Goal: Task Accomplishment & Management: Use online tool/utility

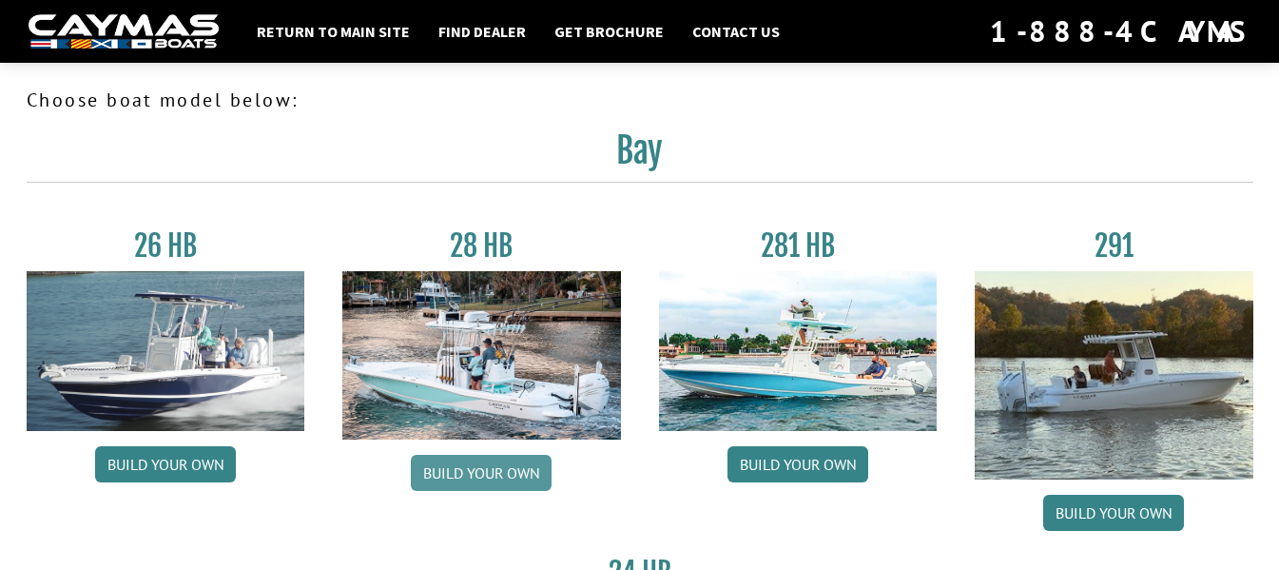
click at [443, 461] on link "Build your own" at bounding box center [481, 473] width 141 height 36
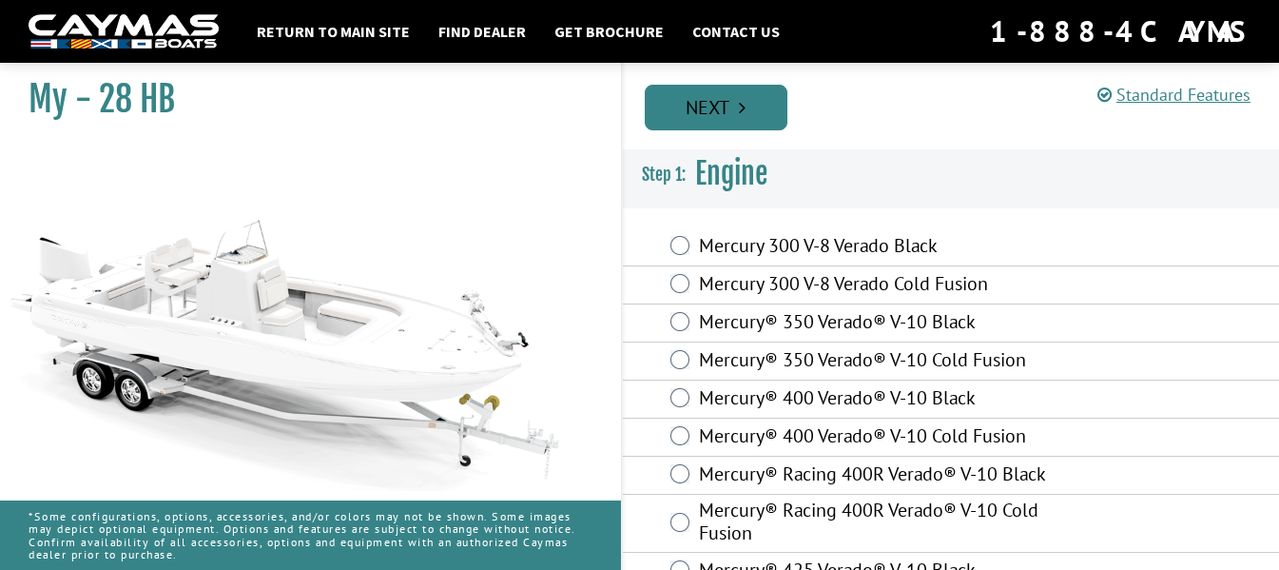
click at [718, 109] on link "Next" at bounding box center [716, 108] width 143 height 46
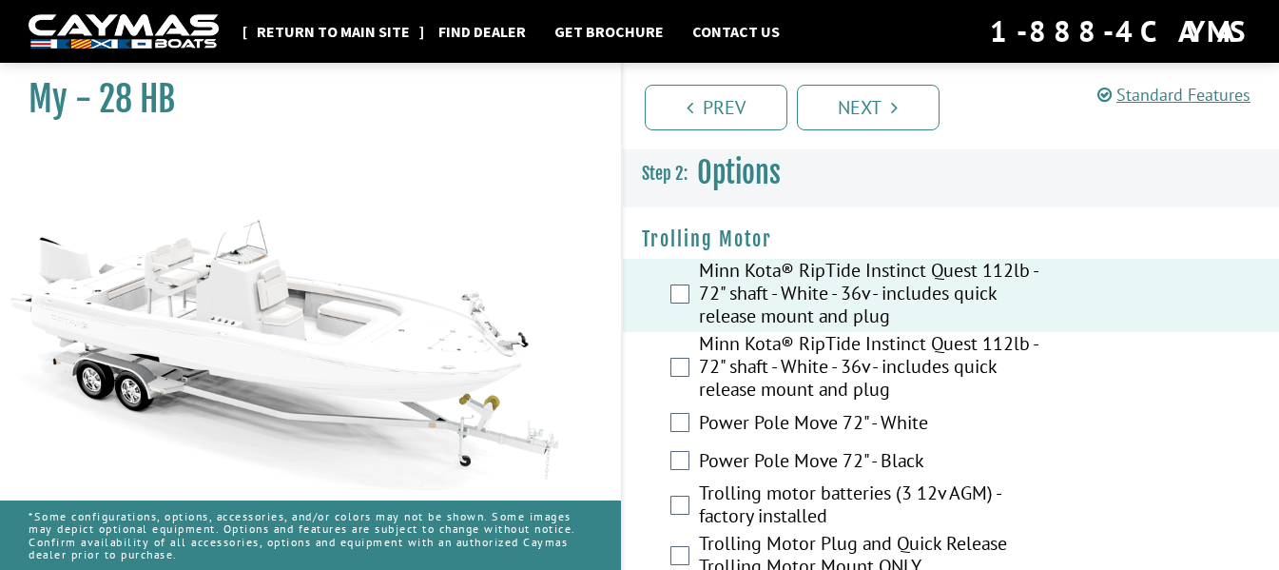
click at [325, 32] on link "Return to main site" at bounding box center [333, 31] width 172 height 25
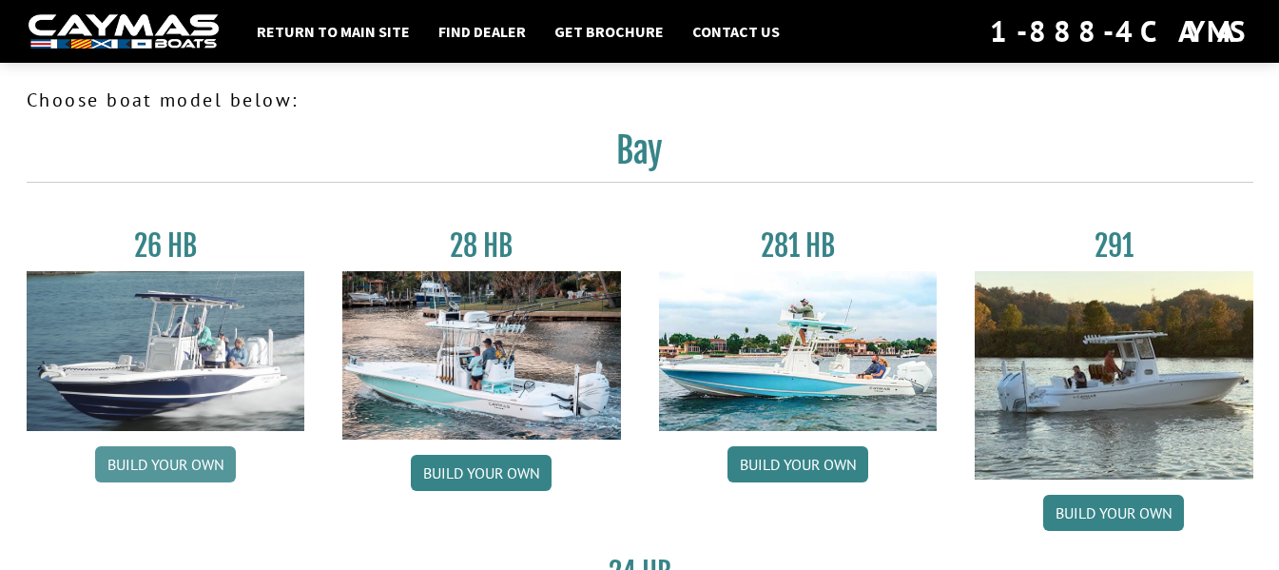
click at [149, 458] on link "Build your own" at bounding box center [165, 464] width 141 height 36
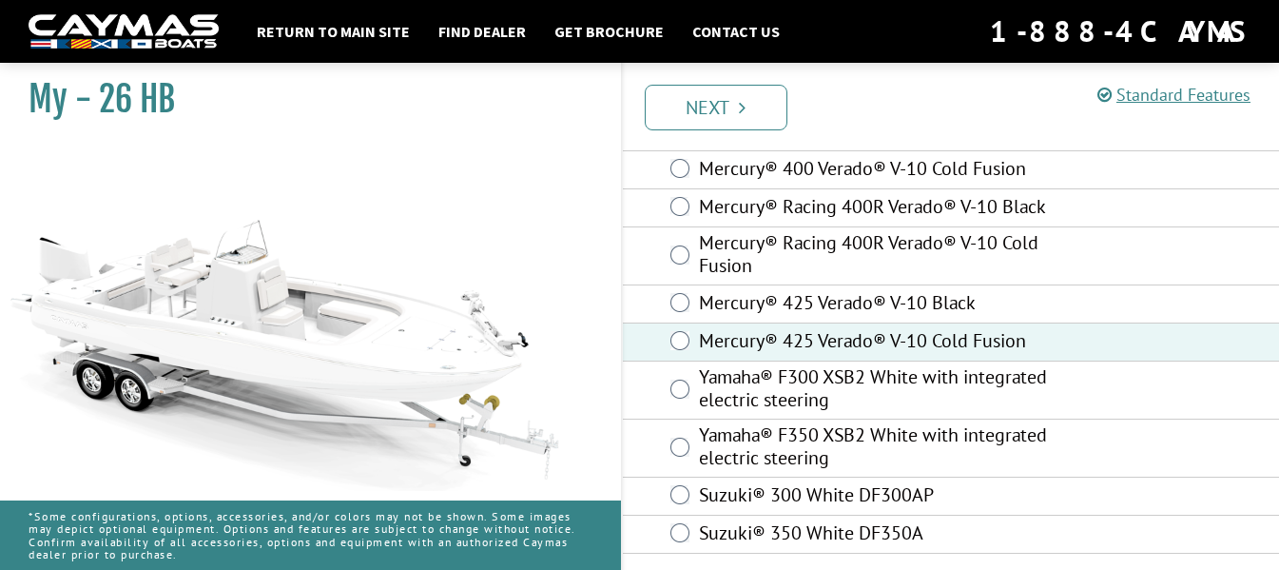
scroll to position [172, 0]
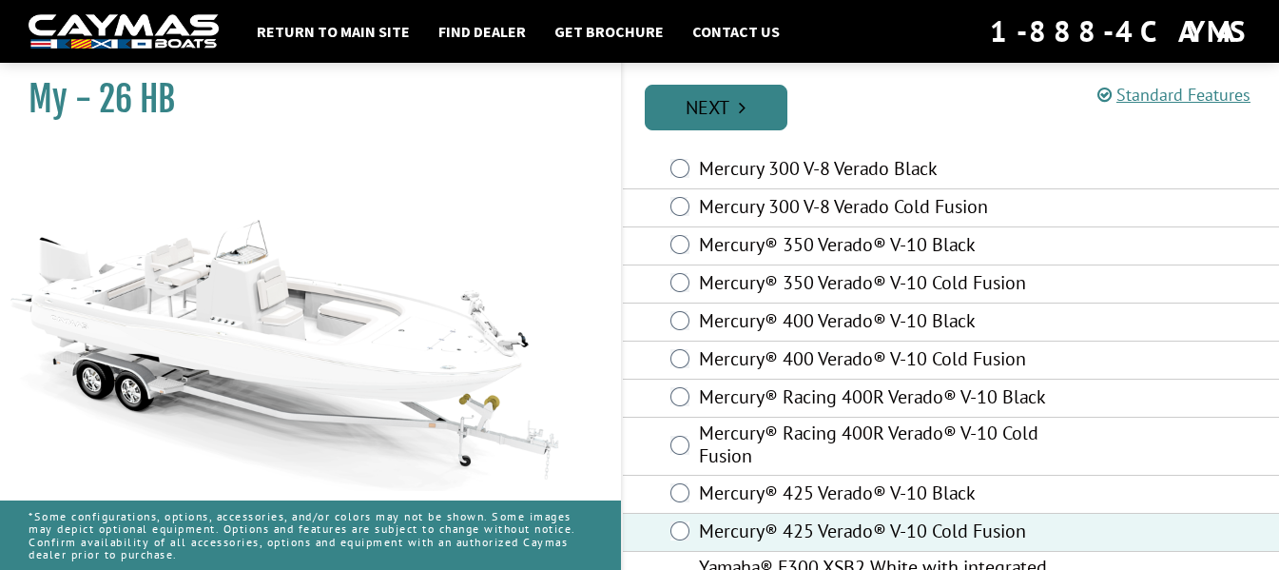
click at [723, 108] on link "Next" at bounding box center [716, 108] width 143 height 46
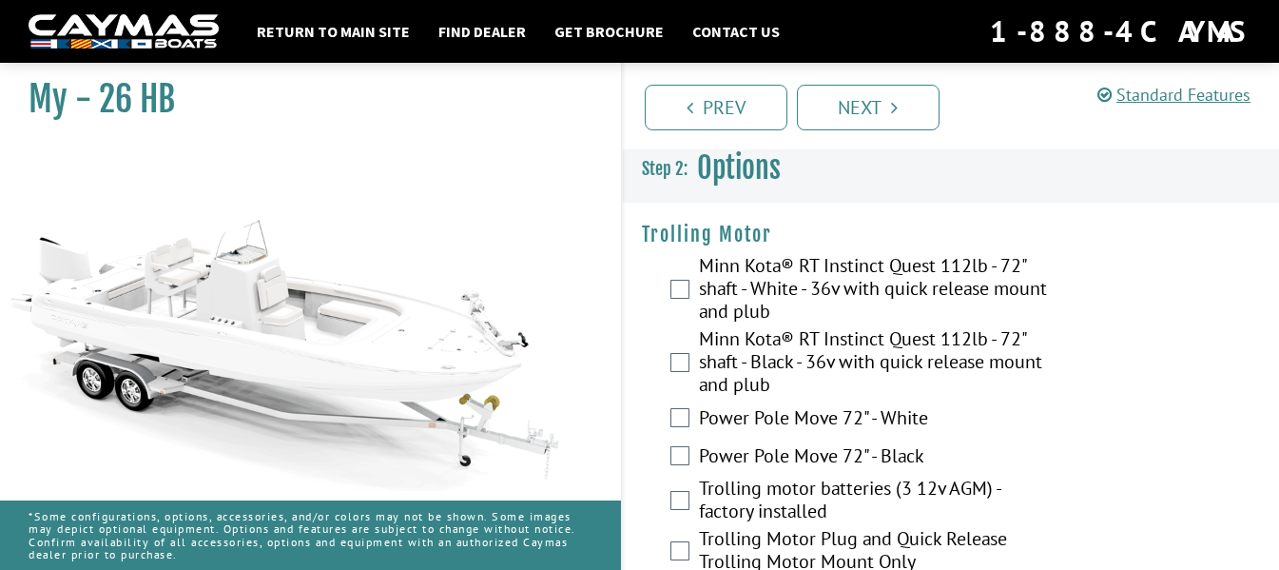
scroll to position [0, 0]
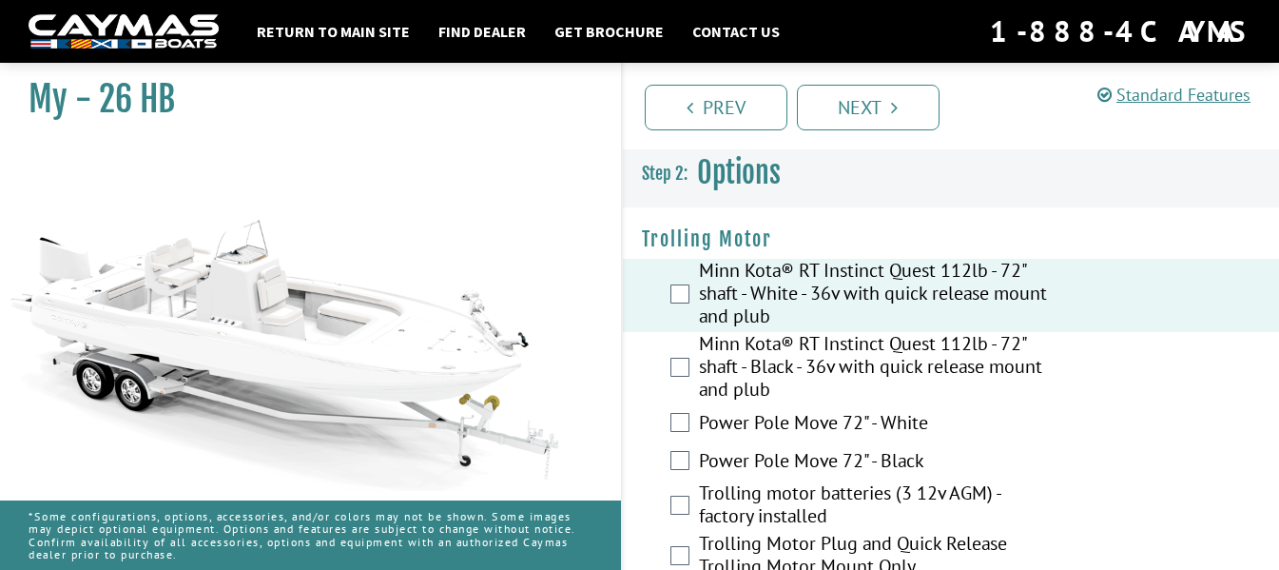
drag, startPoint x: 832, startPoint y: 155, endPoint x: 841, endPoint y: 135, distance: 21.7
click at [833, 154] on h3 "Options" at bounding box center [951, 173] width 657 height 70
click at [842, 107] on link "Next" at bounding box center [868, 108] width 143 height 46
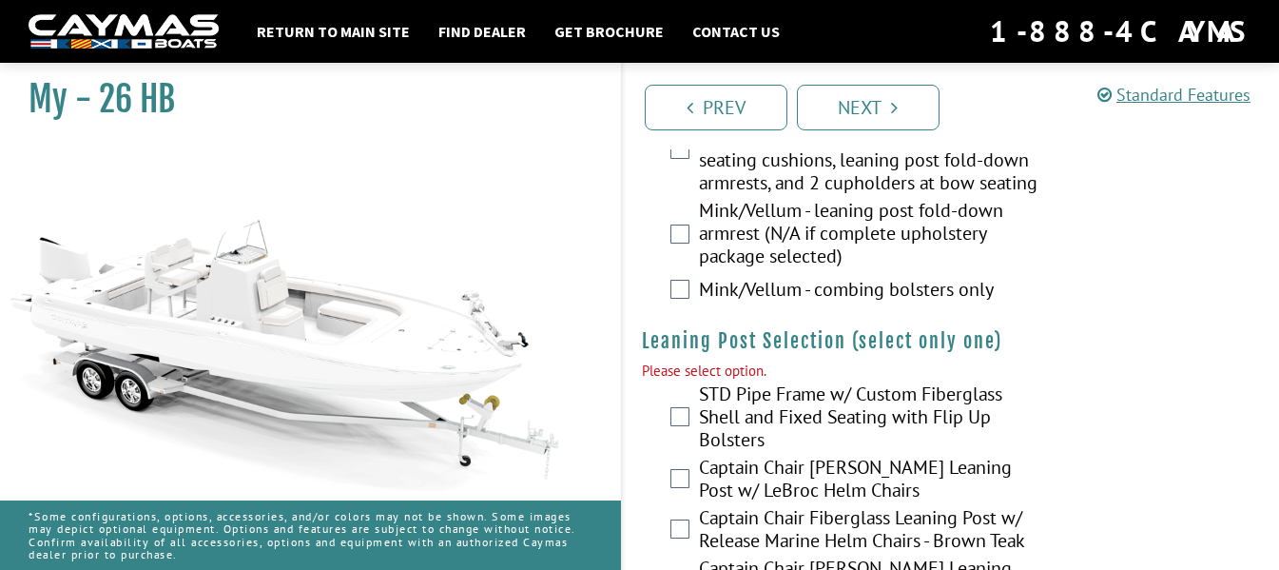
scroll to position [4975, 0]
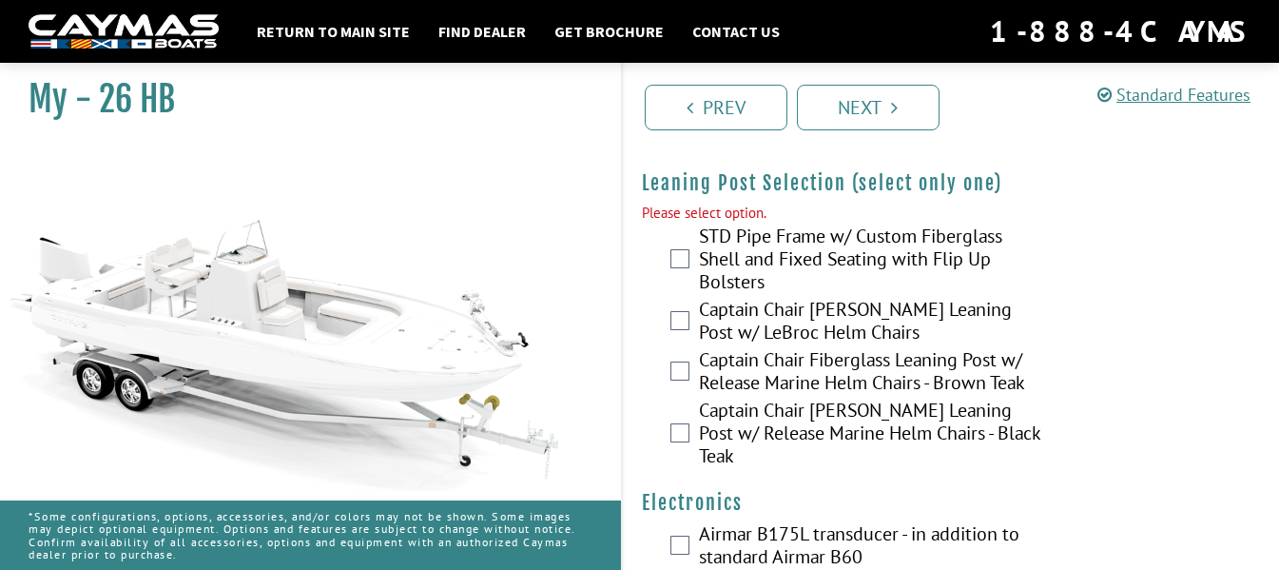
click at [682, 298] on div "Captain Chair Fiberglass Leaning Post w/ LeBroc Helm Chairs" at bounding box center [951, 323] width 657 height 50
